Goal: Information Seeking & Learning: Compare options

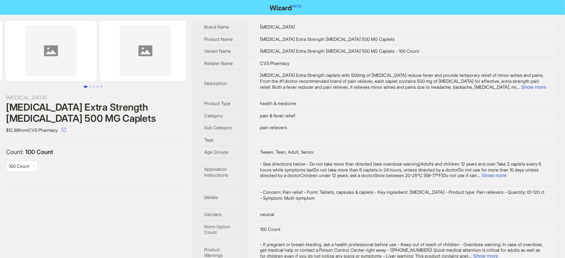
drag, startPoint x: 146, startPoint y: 52, endPoint x: 83, endPoint y: 65, distance: 64.0
click at [83, 65] on img at bounding box center [50, 51] width 91 height 60
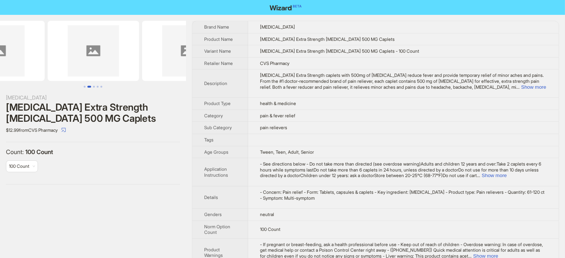
drag, startPoint x: 115, startPoint y: 62, endPoint x: 95, endPoint y: 62, distance: 20.1
click at [96, 61] on img at bounding box center [93, 51] width 91 height 60
click at [83, 107] on div "Tylenol Extra Strength Acetaminophen 500 MG Caplets" at bounding box center [93, 113] width 174 height 22
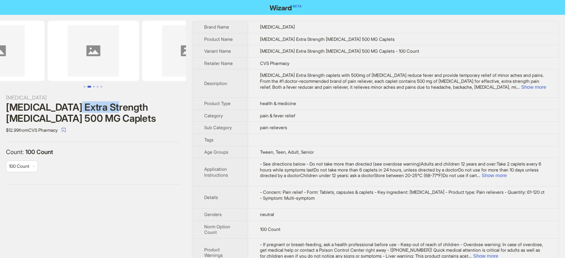
click at [83, 107] on div "Tylenol Extra Strength Acetaminophen 500 MG Caplets" at bounding box center [93, 113] width 174 height 22
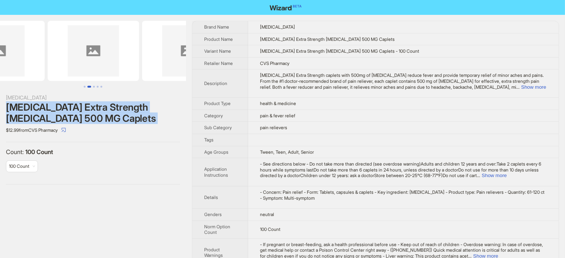
click at [83, 107] on div "Tylenol Extra Strength Acetaminophen 500 MG Caplets" at bounding box center [93, 113] width 174 height 22
copy div "Tylenol Extra Strength Acetaminophen 500 MG Caplets"
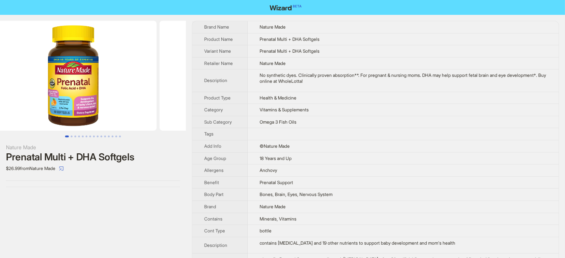
scroll to position [0, 67]
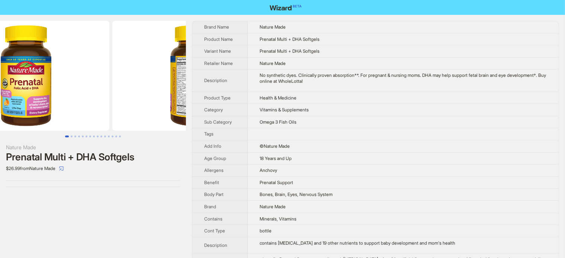
drag, startPoint x: 94, startPoint y: 89, endPoint x: 45, endPoint y: 88, distance: 49.8
click at [46, 88] on img at bounding box center [26, 76] width 167 height 110
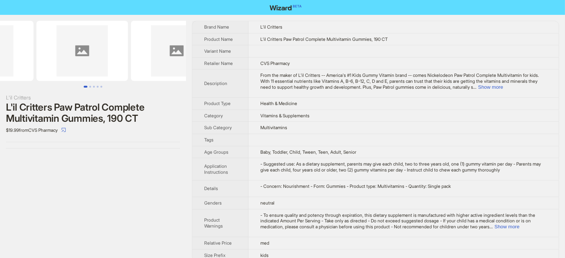
drag, startPoint x: 108, startPoint y: 77, endPoint x: 1, endPoint y: 72, distance: 106.8
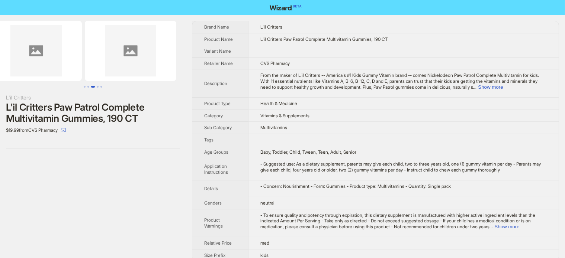
drag, startPoint x: 167, startPoint y: 67, endPoint x: 31, endPoint y: 71, distance: 135.8
click at [31, 71] on img at bounding box center [35, 51] width 91 height 60
drag, startPoint x: 156, startPoint y: 67, endPoint x: 19, endPoint y: 81, distance: 137.4
click at [19, 81] on ul at bounding box center [93, 51] width 186 height 60
click at [121, 69] on img at bounding box center [130, 51] width 91 height 60
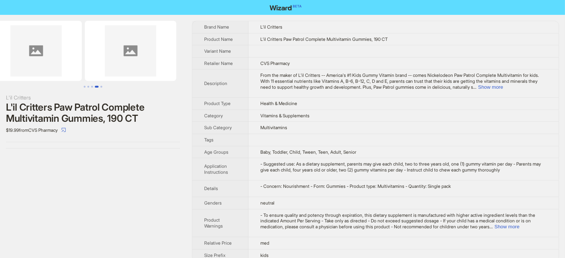
drag, startPoint x: 230, startPoint y: 72, endPoint x: 278, endPoint y: 72, distance: 48.0
click at [278, 72] on tr "Description From the maker of L'il Critters -- America's #1 Kids Gummy Vitamin …" at bounding box center [375, 84] width 366 height 28
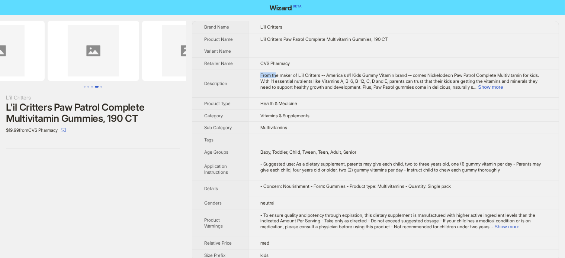
click at [301, 71] on td "From the maker of L'il Critters -- America's #1 Kids Gummy Vitamin brand -- com…" at bounding box center [403, 84] width 310 height 28
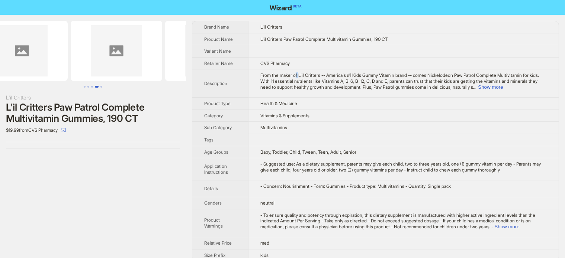
drag, startPoint x: 64, startPoint y: 62, endPoint x: 210, endPoint y: 64, distance: 145.7
click at [209, 64] on div "L'il Critters L'il Critters Paw Patrol Complete Multivitamin Gummies, 190 CT $1…" at bounding box center [282, 141] width 565 height 253
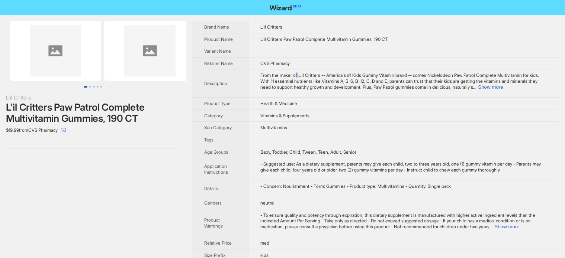
drag, startPoint x: 83, startPoint y: 69, endPoint x: 203, endPoint y: 69, distance: 119.3
click at [202, 70] on div "L'il Critters L'il Critters Paw Patrol Complete Multivitamin Gummies, 190 CT $1…" at bounding box center [282, 141] width 565 height 253
drag, startPoint x: 19, startPoint y: 71, endPoint x: 200, endPoint y: 71, distance: 181.0
click at [200, 71] on div "L'il Critters L'il Critters Paw Patrol Complete Multivitamin Gummies, 190 CT $1…" at bounding box center [282, 141] width 565 height 253
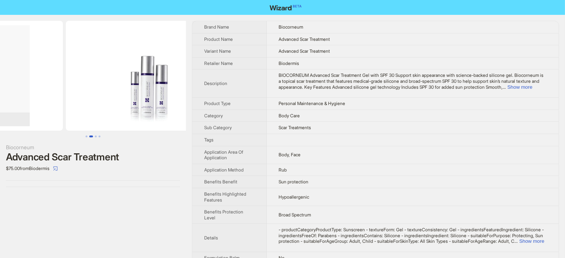
drag, startPoint x: 110, startPoint y: 87, endPoint x: 52, endPoint y: 101, distance: 59.3
click at [53, 101] on ul at bounding box center [93, 76] width 186 height 110
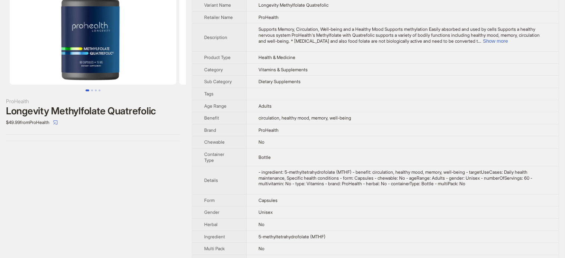
scroll to position [33, 0]
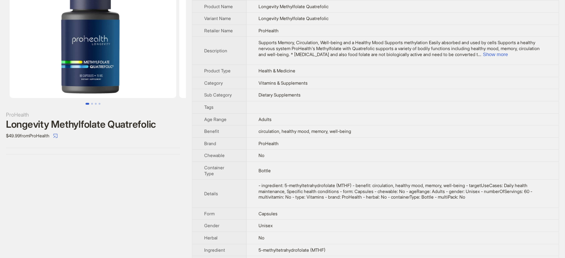
click at [532, 50] on div "Supports Memory, Circulation, Well-being and a Healthy Mood Supports methylatio…" at bounding box center [402, 48] width 288 height 17
click at [507, 54] on button "Show more" at bounding box center [494, 55] width 25 height 6
click at [529, 54] on td "Supports Memory, Circulation, Well-being and a Healthy Mood Supports methylatio…" at bounding box center [402, 51] width 312 height 28
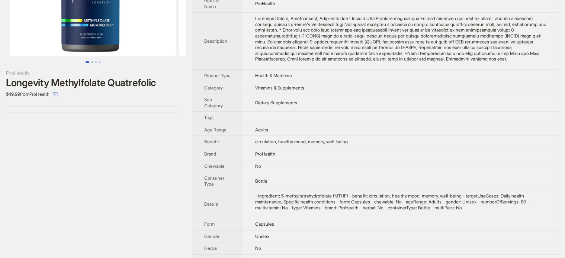
scroll to position [54, 0]
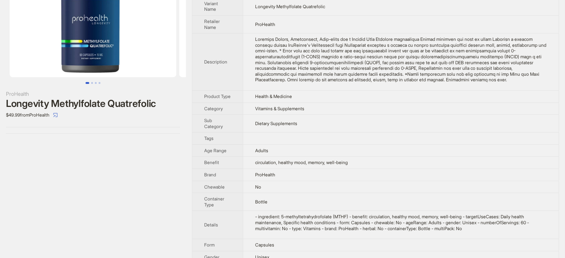
click at [107, 98] on div "Longevity Methylfolate Quatrefolic" at bounding box center [93, 103] width 174 height 11
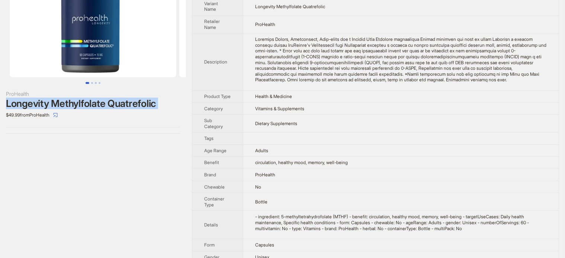
click at [107, 98] on div "Longevity Methylfolate Quatrefolic" at bounding box center [93, 103] width 174 height 11
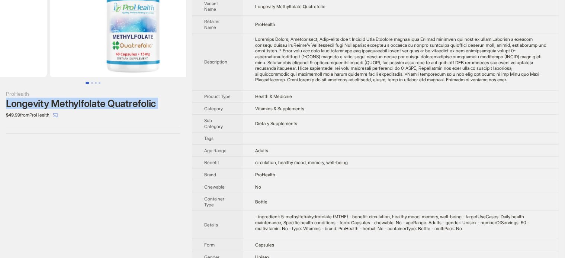
drag, startPoint x: 110, startPoint y: 56, endPoint x: 76, endPoint y: 60, distance: 34.4
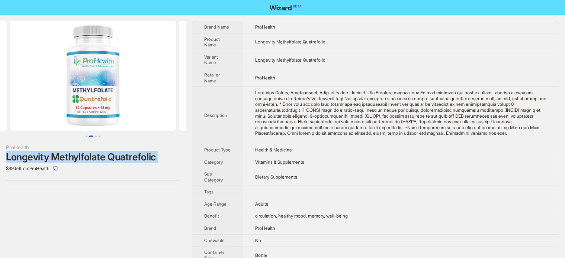
scroll to position [0, 91]
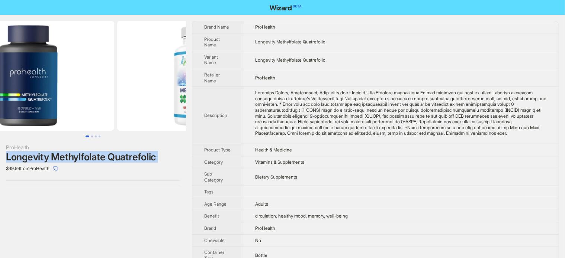
drag, startPoint x: 74, startPoint y: 92, endPoint x: 139, endPoint y: 103, distance: 65.2
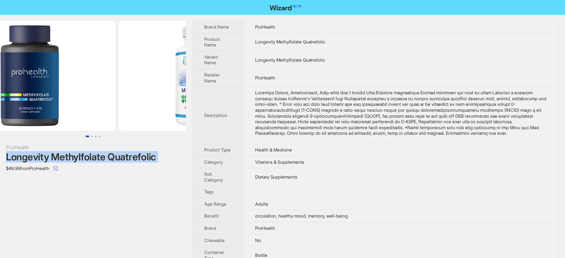
click at [140, 103] on img at bounding box center [202, 76] width 167 height 110
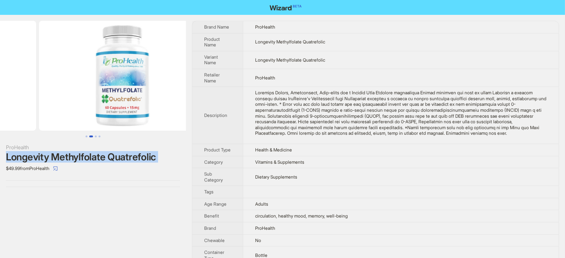
drag, startPoint x: 55, startPoint y: 100, endPoint x: 98, endPoint y: 91, distance: 44.4
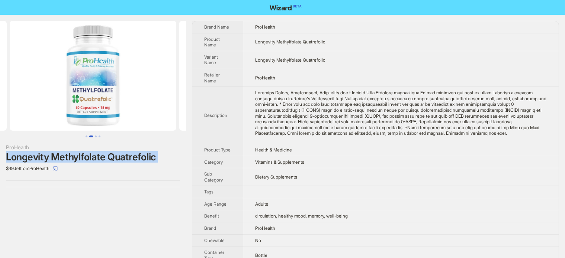
scroll to position [0, 339]
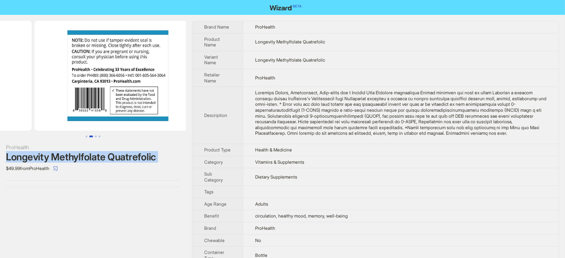
drag, startPoint x: 114, startPoint y: 91, endPoint x: 34, endPoint y: 89, distance: 80.3
click at [36, 90] on ul at bounding box center [93, 76] width 186 height 110
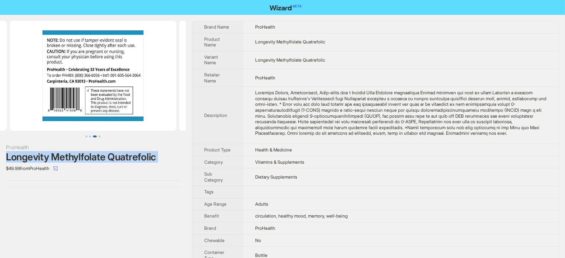
click at [108, 45] on img at bounding box center [93, 76] width 167 height 110
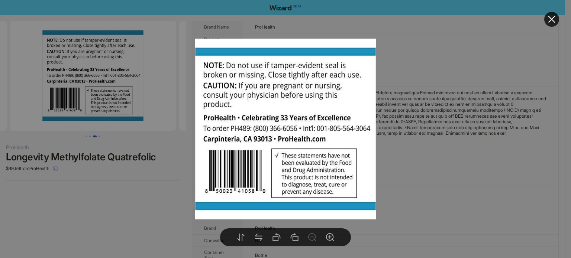
click at [112, 105] on div at bounding box center [285, 129] width 571 height 258
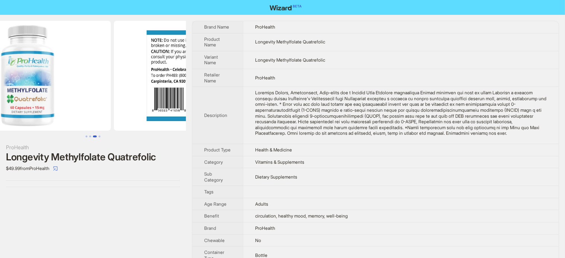
drag, startPoint x: 90, startPoint y: 75, endPoint x: 177, endPoint y: 75, distance: 86.6
click at [177, 75] on img at bounding box center [197, 76] width 167 height 110
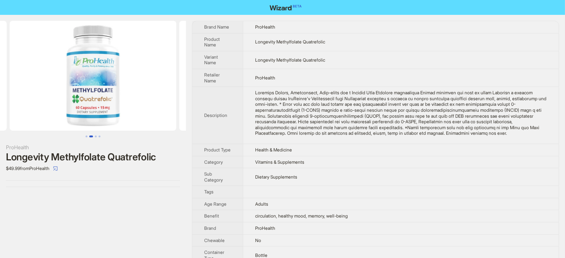
click at [109, 91] on img at bounding box center [93, 76] width 167 height 110
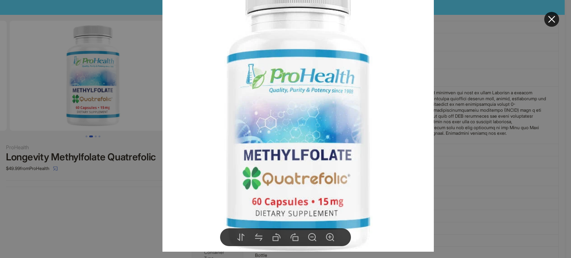
click at [94, 213] on div at bounding box center [285, 129] width 571 height 258
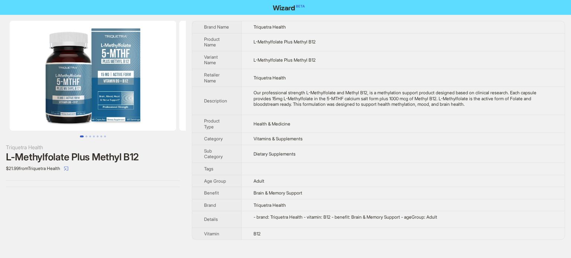
click at [117, 153] on div "L-Methylfolate Plus Methyl B12" at bounding box center [93, 157] width 174 height 11
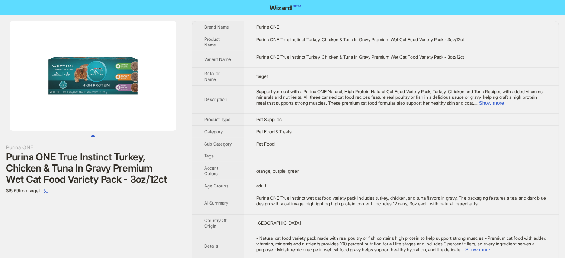
click at [57, 90] on img at bounding box center [93, 76] width 167 height 110
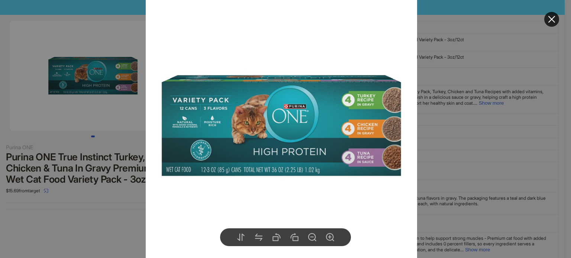
click at [120, 206] on div at bounding box center [285, 129] width 571 height 258
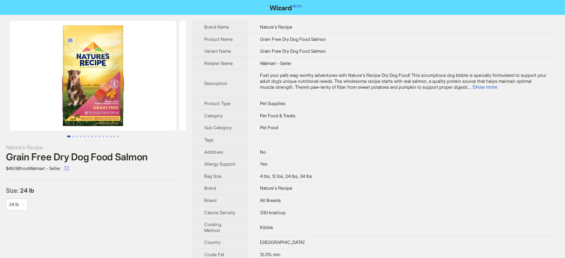
click at [98, 154] on div "Grain Free Dry Dog Food Salmon" at bounding box center [93, 157] width 174 height 11
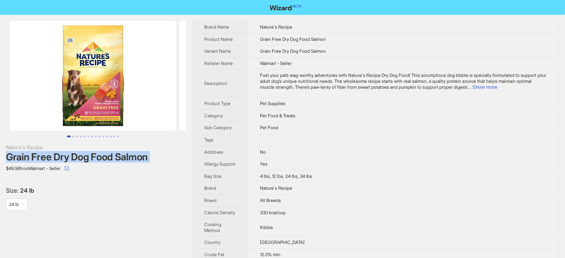
click at [98, 154] on div "Grain Free Dry Dog Food Salmon" at bounding box center [93, 157] width 174 height 11
copy div "Grain Free Dry Dog Food Salmon"
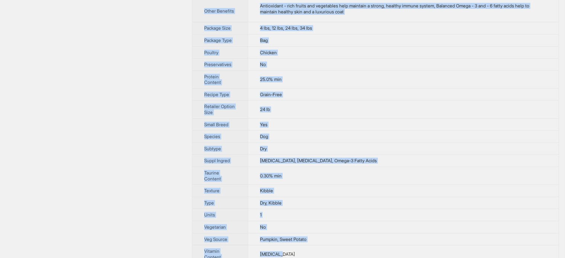
drag, startPoint x: 258, startPoint y: 34, endPoint x: 374, endPoint y: 276, distance: 268.0
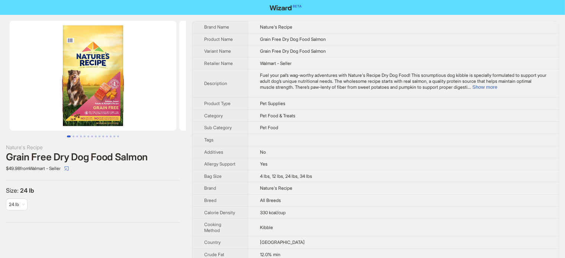
click at [286, 113] on span "Pet Food & Treats" at bounding box center [277, 116] width 35 height 6
click at [244, 29] on th "Brand Name" at bounding box center [219, 27] width 55 height 12
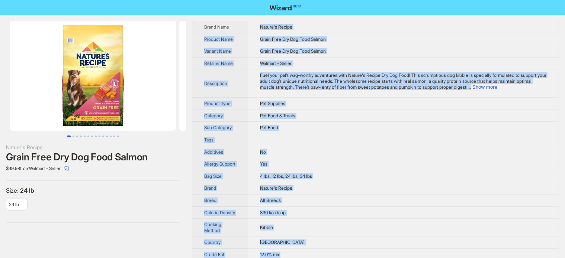
drag, startPoint x: 245, startPoint y: 29, endPoint x: 337, endPoint y: 252, distance: 241.0
copy tbody "Nature's Recipe Product Name Grain Free Dry Dog Food Salmon Variant Name Grain …"
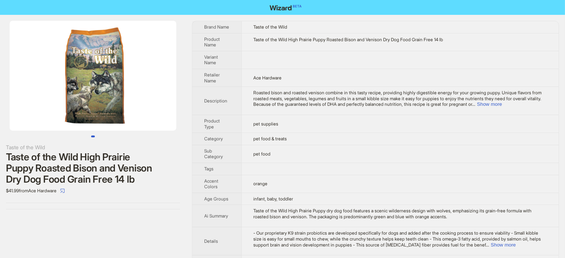
drag, startPoint x: 141, startPoint y: 104, endPoint x: 75, endPoint y: 104, distance: 65.4
click at [76, 104] on img at bounding box center [93, 76] width 167 height 110
click at [88, 154] on div "Taste of the Wild High Prairie Puppy Roasted Bison and Venison Dry Dog Food Gra…" at bounding box center [93, 168] width 174 height 33
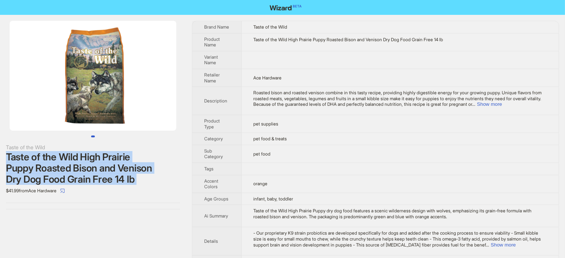
click at [88, 154] on div "Taste of the Wild High Prairie Puppy Roasted Bison and Venison Dry Dog Food Gra…" at bounding box center [93, 168] width 174 height 33
copy div "Taste of the Wild High Prairie Puppy Roasted Bison and Venison Dry Dog Food Gra…"
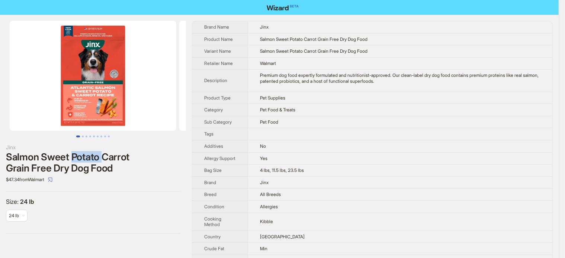
click at [94, 161] on div "Salmon Sweet Potato Carrot Grain Free Dry Dog Food" at bounding box center [93, 163] width 174 height 22
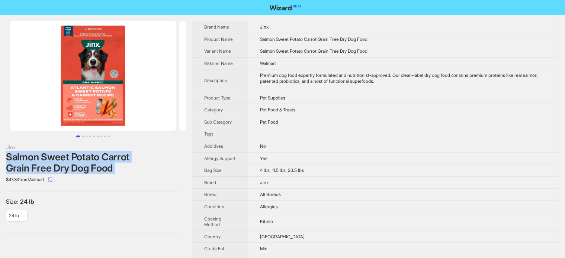
click at [94, 161] on div "Salmon Sweet Potato Carrot Grain Free Dry Dog Food" at bounding box center [93, 163] width 174 height 22
copy div "Salmon Sweet Potato Carrot Grain Free Dry Dog Food"
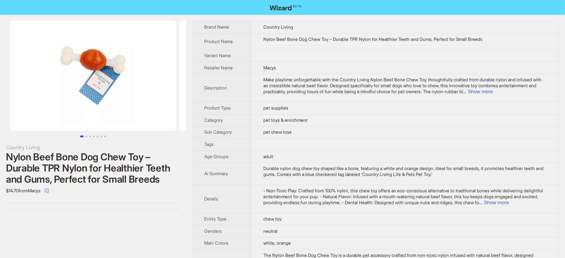
drag, startPoint x: 83, startPoint y: 77, endPoint x: 168, endPoint y: 79, distance: 84.4
click at [168, 79] on img at bounding box center [93, 76] width 167 height 110
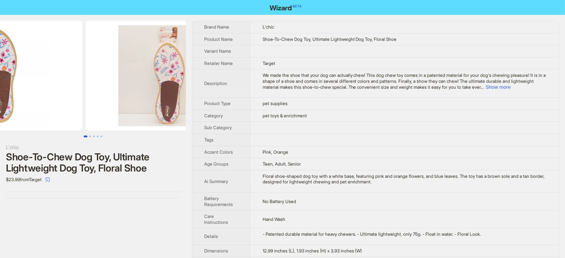
drag, startPoint x: 118, startPoint y: 77, endPoint x: 52, endPoint y: 84, distance: 66.5
click at [50, 84] on ul at bounding box center [93, 76] width 186 height 110
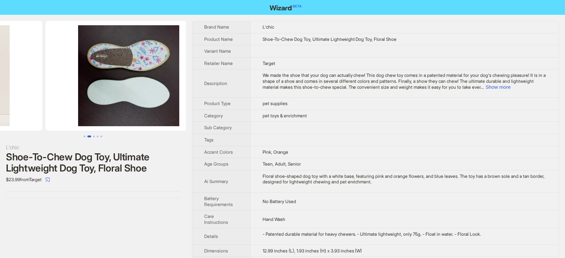
drag, startPoint x: 130, startPoint y: 84, endPoint x: 40, endPoint y: 83, distance: 90.3
click at [31, 82] on ul at bounding box center [93, 76] width 186 height 110
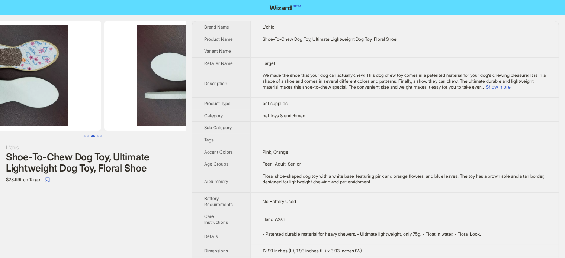
drag, startPoint x: 105, startPoint y: 83, endPoint x: 35, endPoint y: 84, distance: 69.9
click at [36, 84] on img at bounding box center [18, 76] width 167 height 110
